Goal: Communication & Community: Answer question/provide support

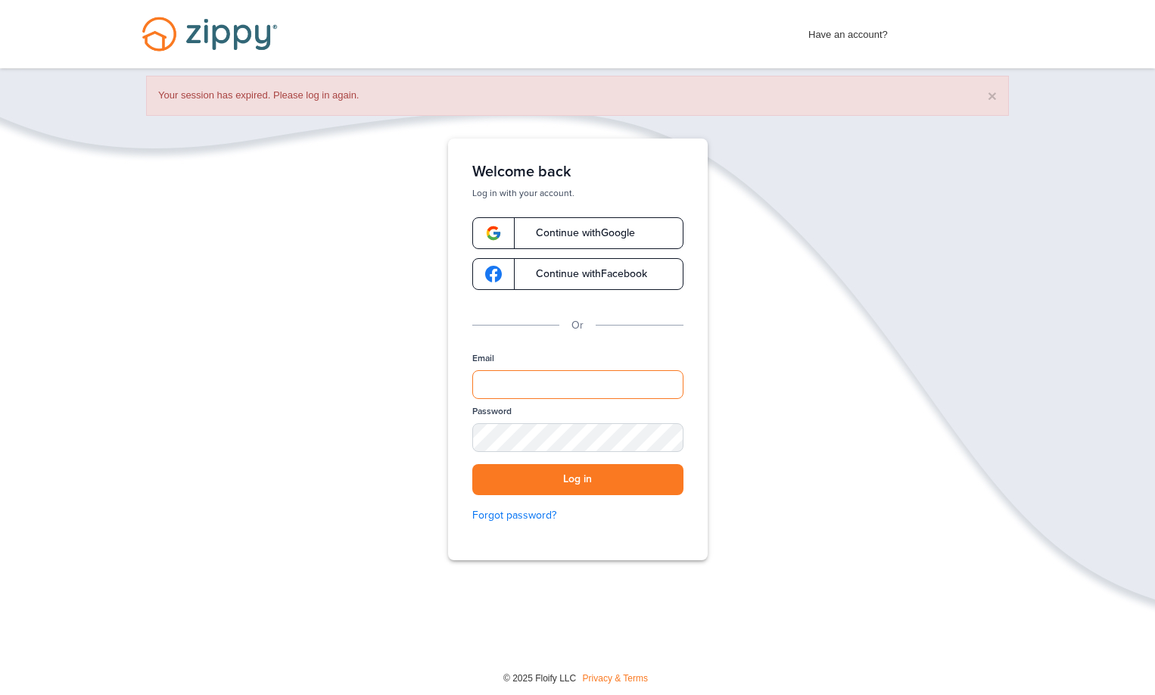
click at [530, 394] on input "Email" at bounding box center [577, 384] width 211 height 29
type input "**********"
click at [472, 464] on button "Log in" at bounding box center [577, 479] width 211 height 31
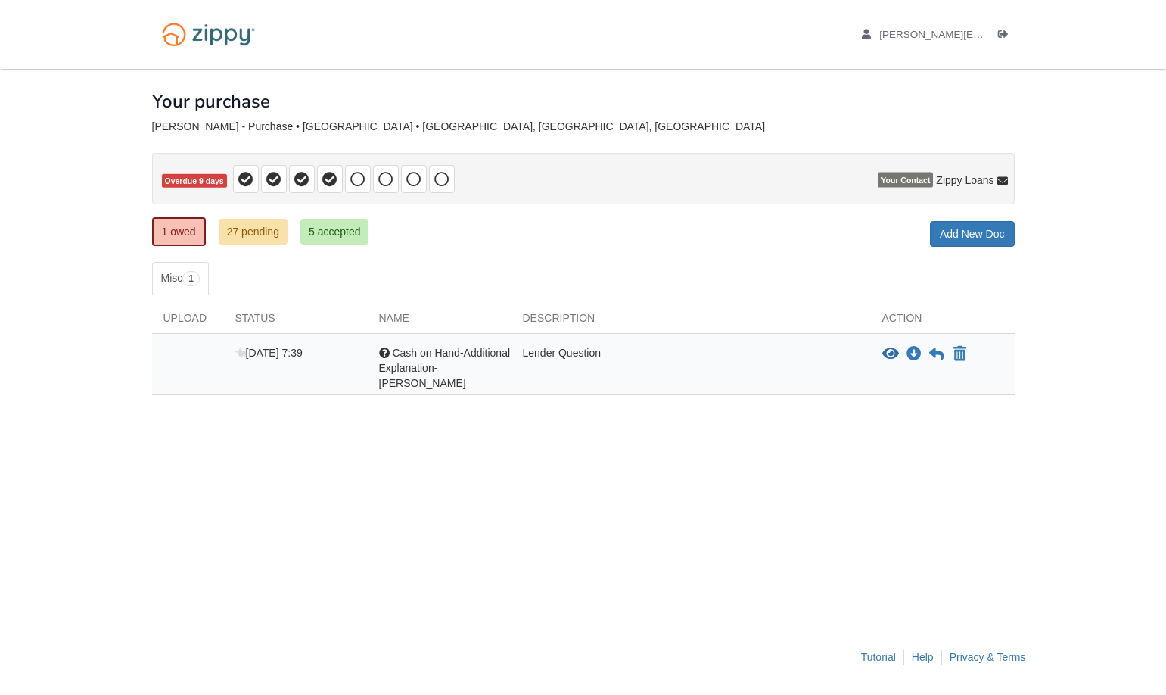
click at [397, 357] on span "Cash on Hand-Additional Explanation- [PERSON_NAME]" at bounding box center [445, 368] width 132 height 42
click at [381, 350] on div at bounding box center [384, 352] width 11 height 11
click at [282, 349] on span "[DATE] 7:39" at bounding box center [268, 353] width 67 height 12
click at [931, 357] on icon at bounding box center [936, 354] width 15 height 15
click at [939, 350] on icon at bounding box center [936, 354] width 15 height 15
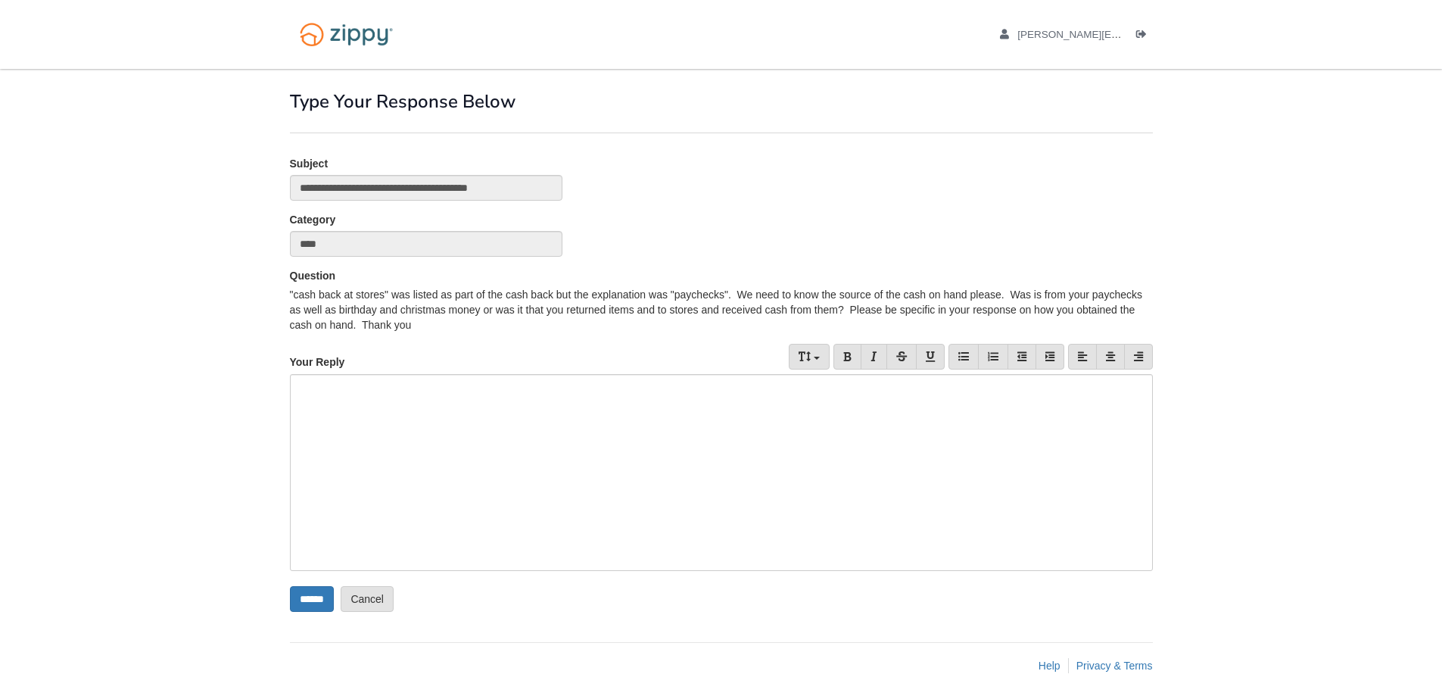
click at [490, 420] on div at bounding box center [721, 472] width 863 height 197
click at [469, 442] on div at bounding box center [721, 472] width 863 height 197
click at [376, 393] on div at bounding box center [721, 472] width 863 height 197
click at [1129, 380] on div "**********" at bounding box center [721, 472] width 863 height 197
click at [311, 600] on input "******" at bounding box center [312, 599] width 44 height 26
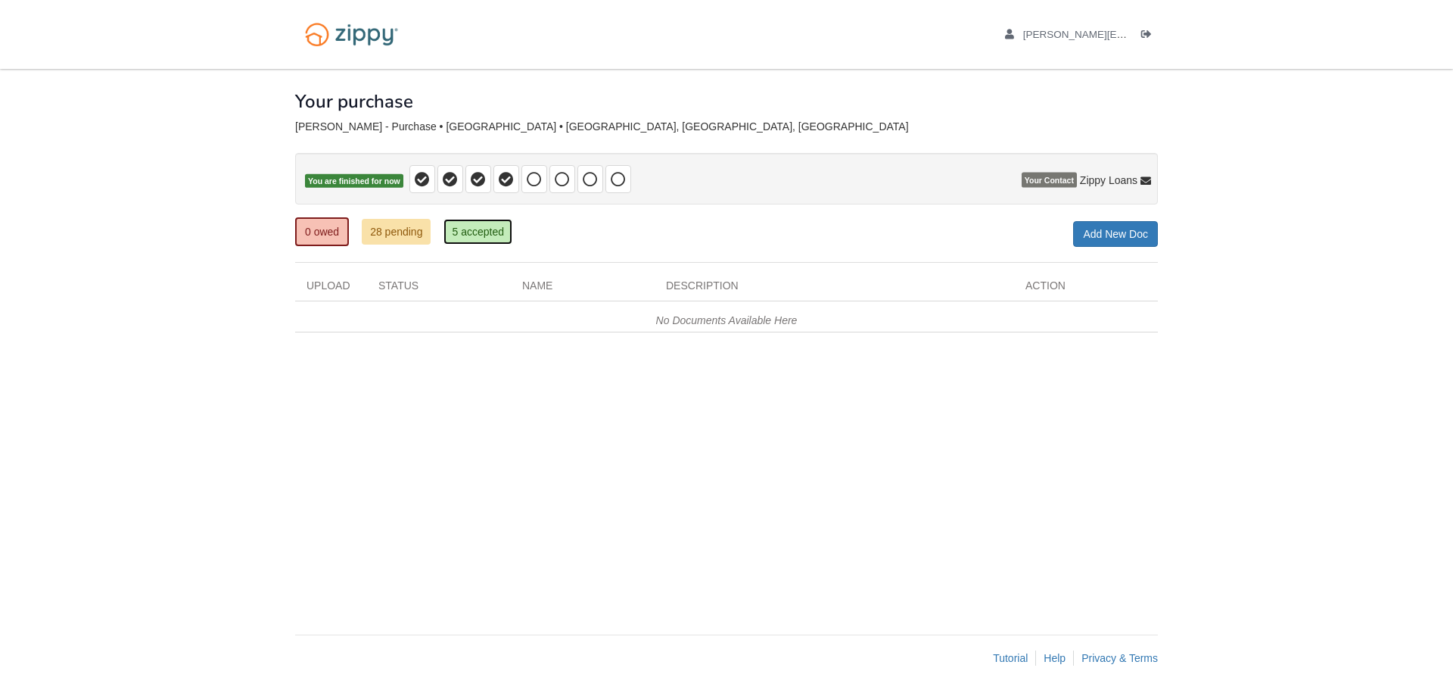
click at [487, 229] on link "5 accepted" at bounding box center [478, 232] width 69 height 26
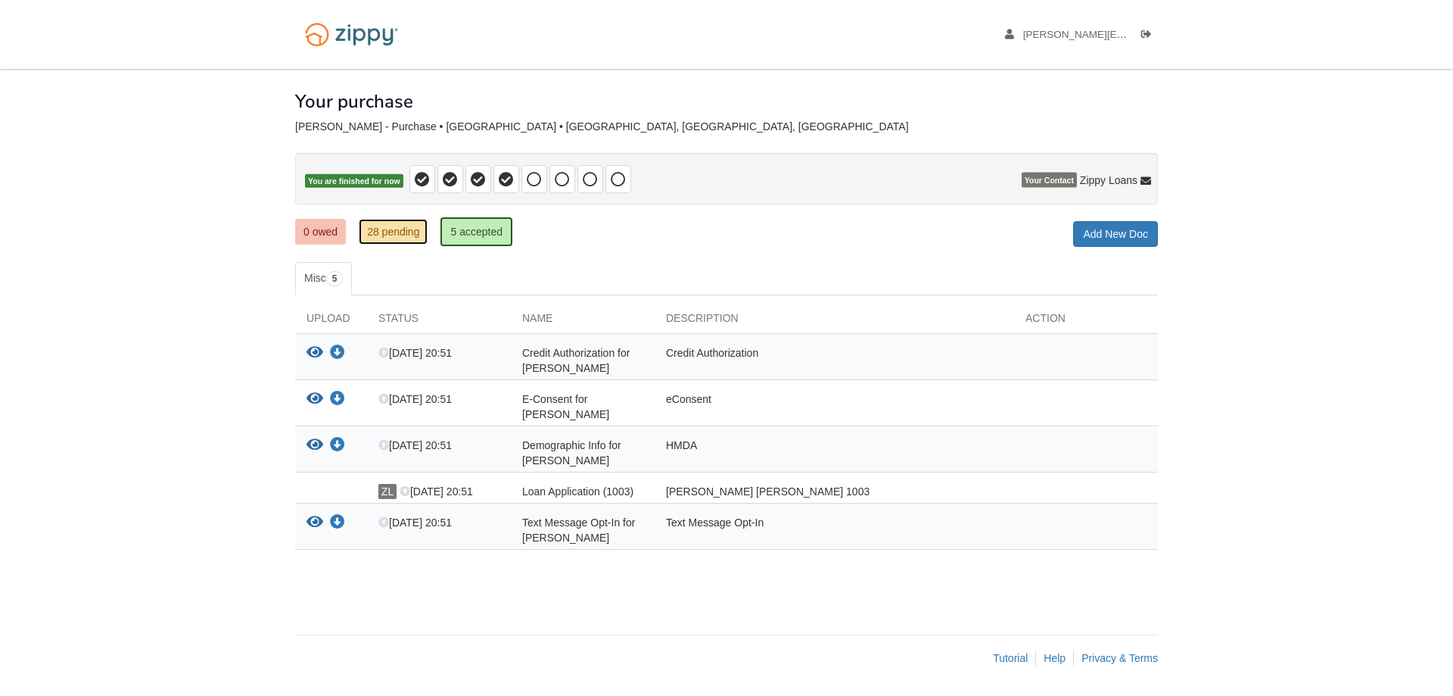
click at [419, 228] on link "28 pending" at bounding box center [393, 232] width 69 height 26
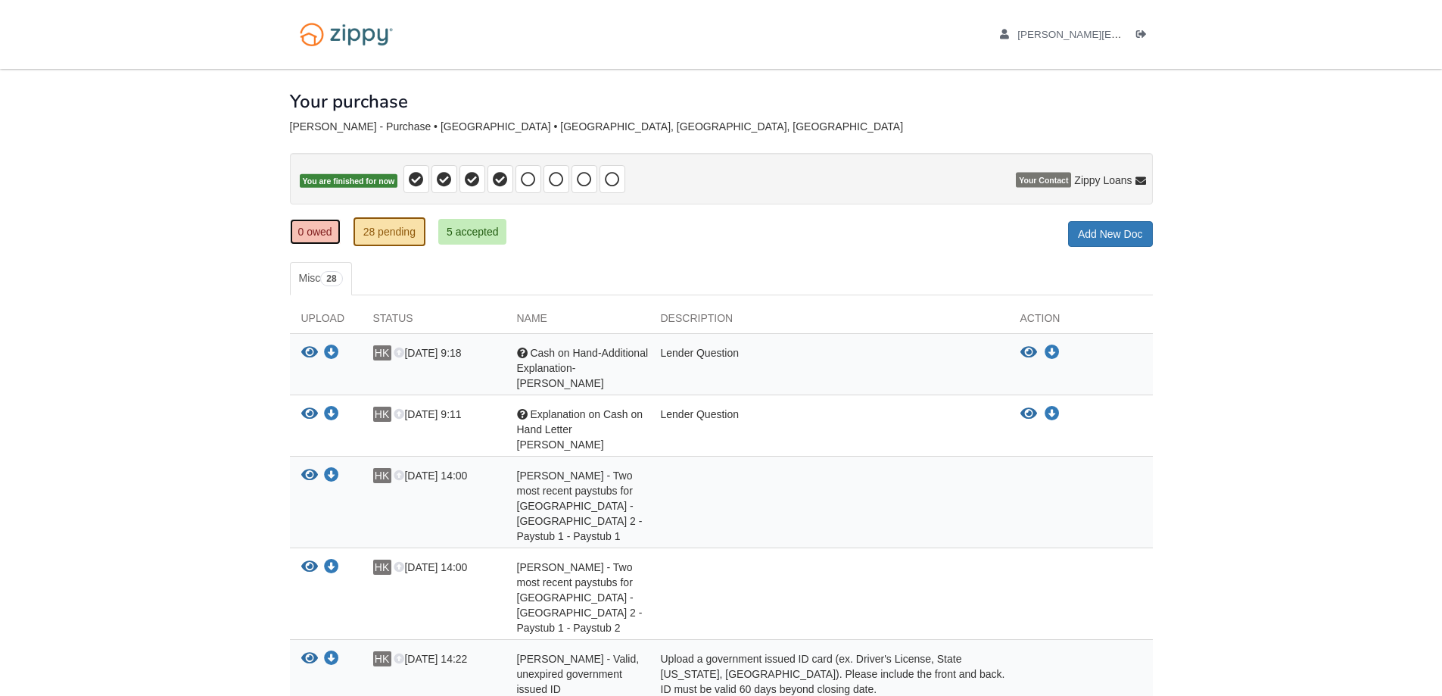
click at [322, 228] on link "0 owed" at bounding box center [315, 232] width 51 height 26
